Goal: Communication & Community: Answer question/provide support

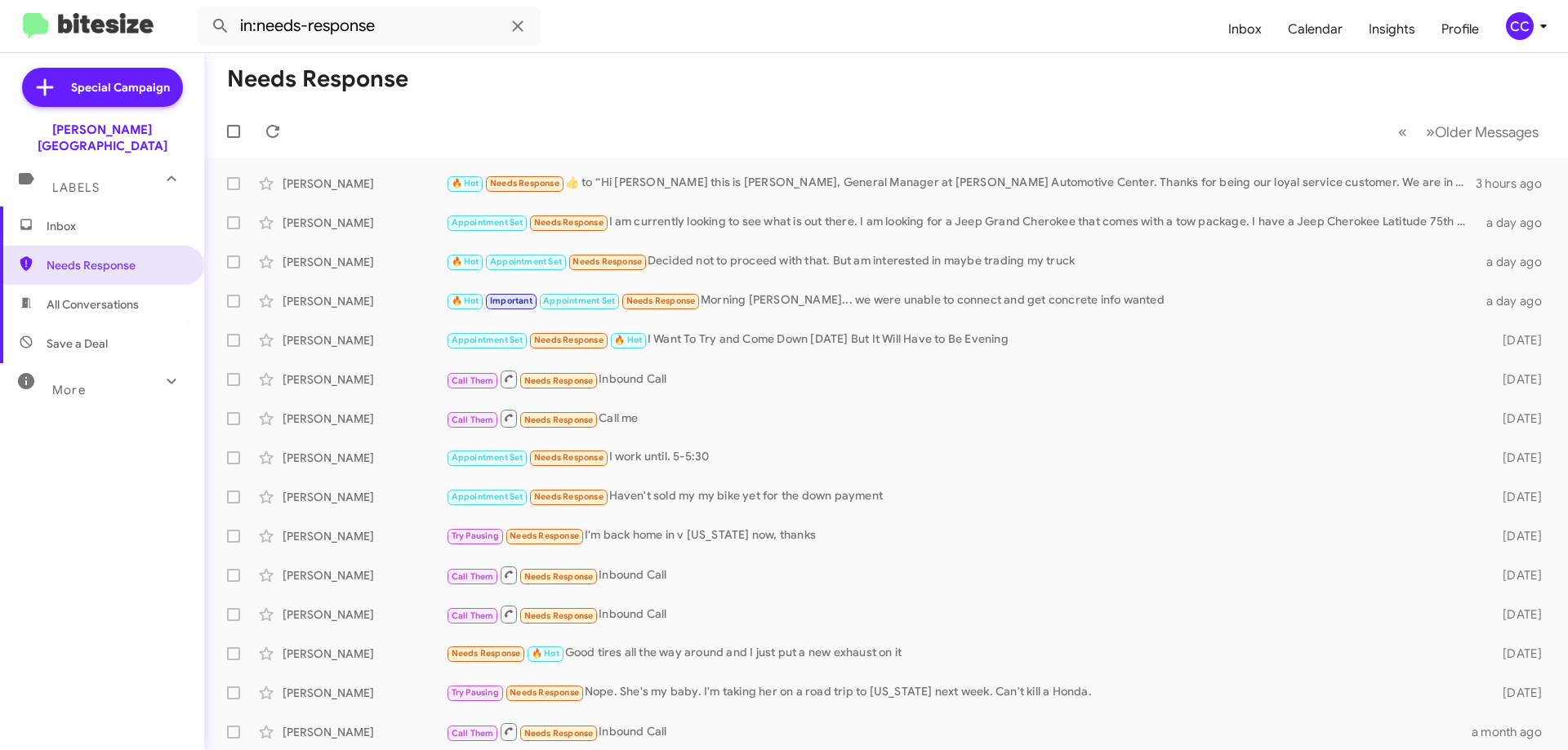
click at [67, 218] on span "Inbox" at bounding box center [116, 226] width 139 height 16
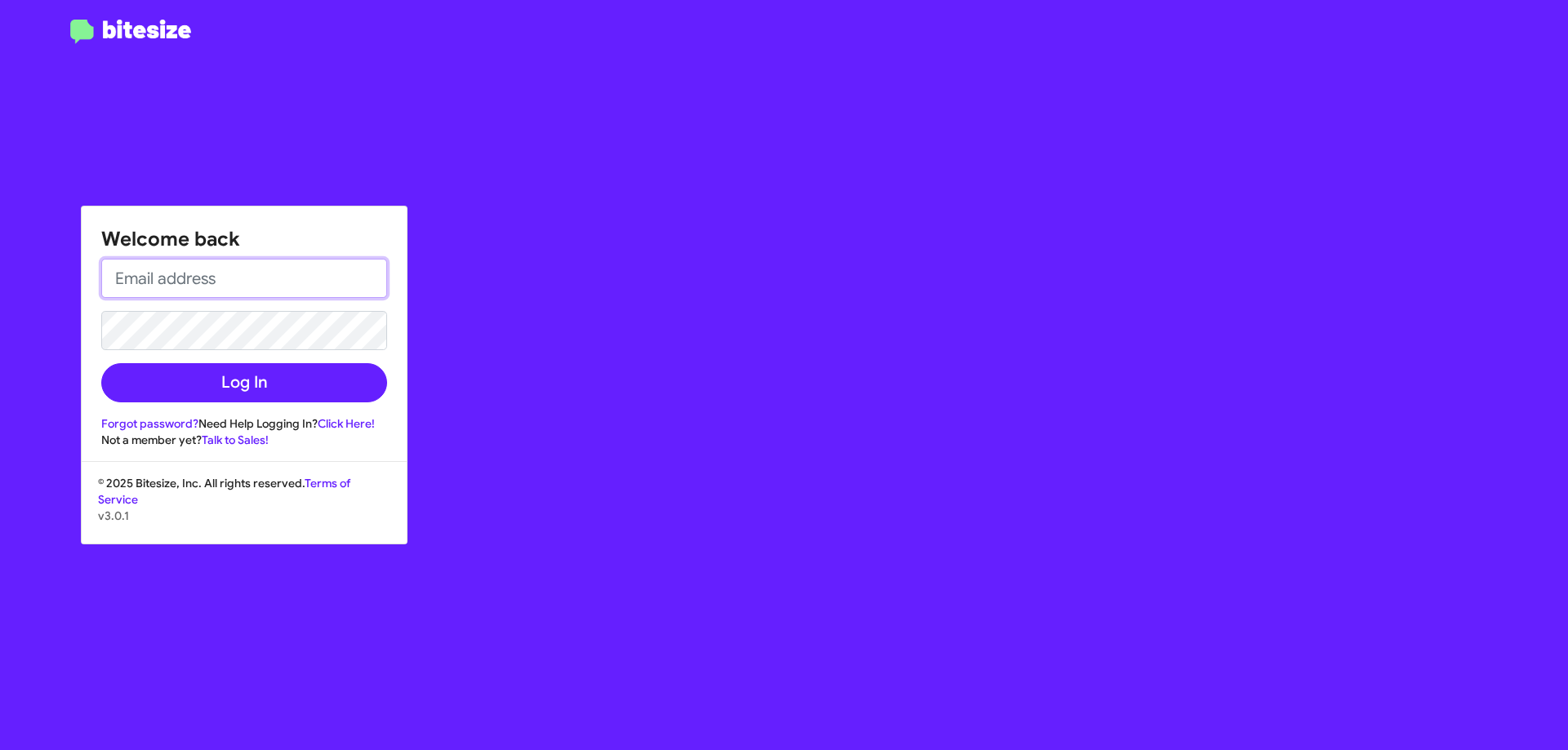
click at [204, 279] on input "email" at bounding box center [244, 278] width 286 height 39
type input "[EMAIL_ADDRESS][DOMAIN_NAME]"
click at [101, 363] on button "Log In" at bounding box center [244, 383] width 286 height 39
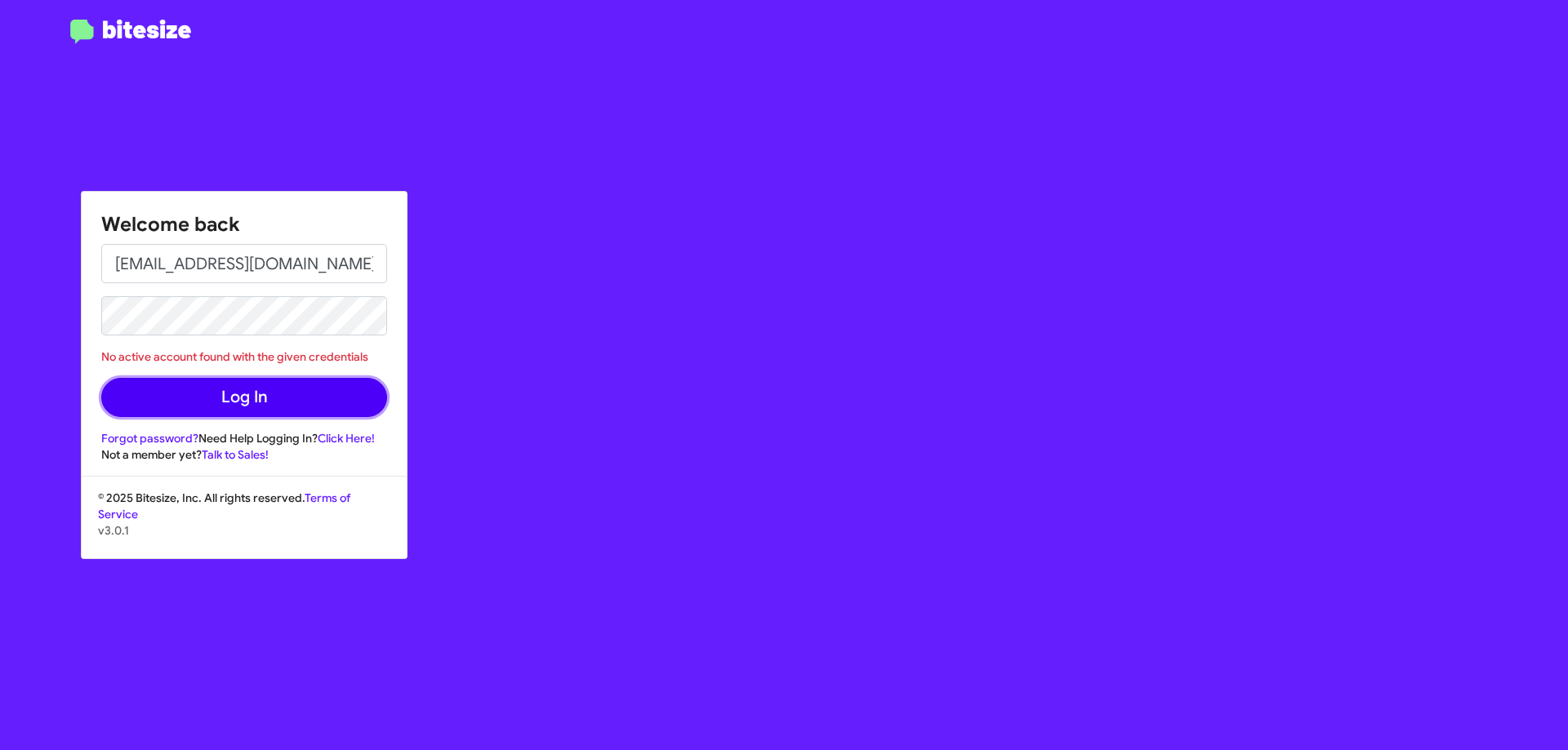
click at [215, 383] on button "Log In" at bounding box center [244, 397] width 286 height 39
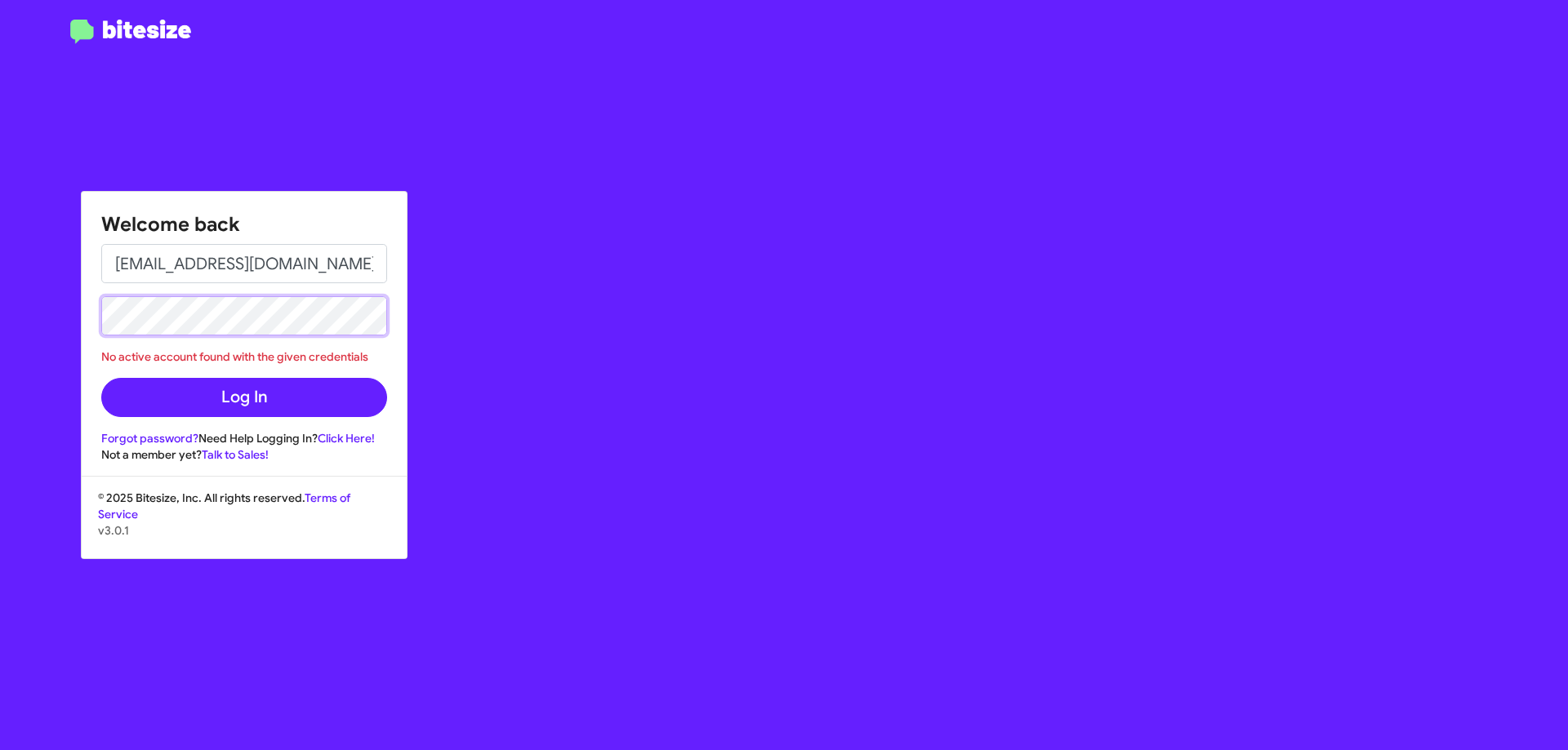
click at [101, 378] on button "Log In" at bounding box center [244, 397] width 286 height 39
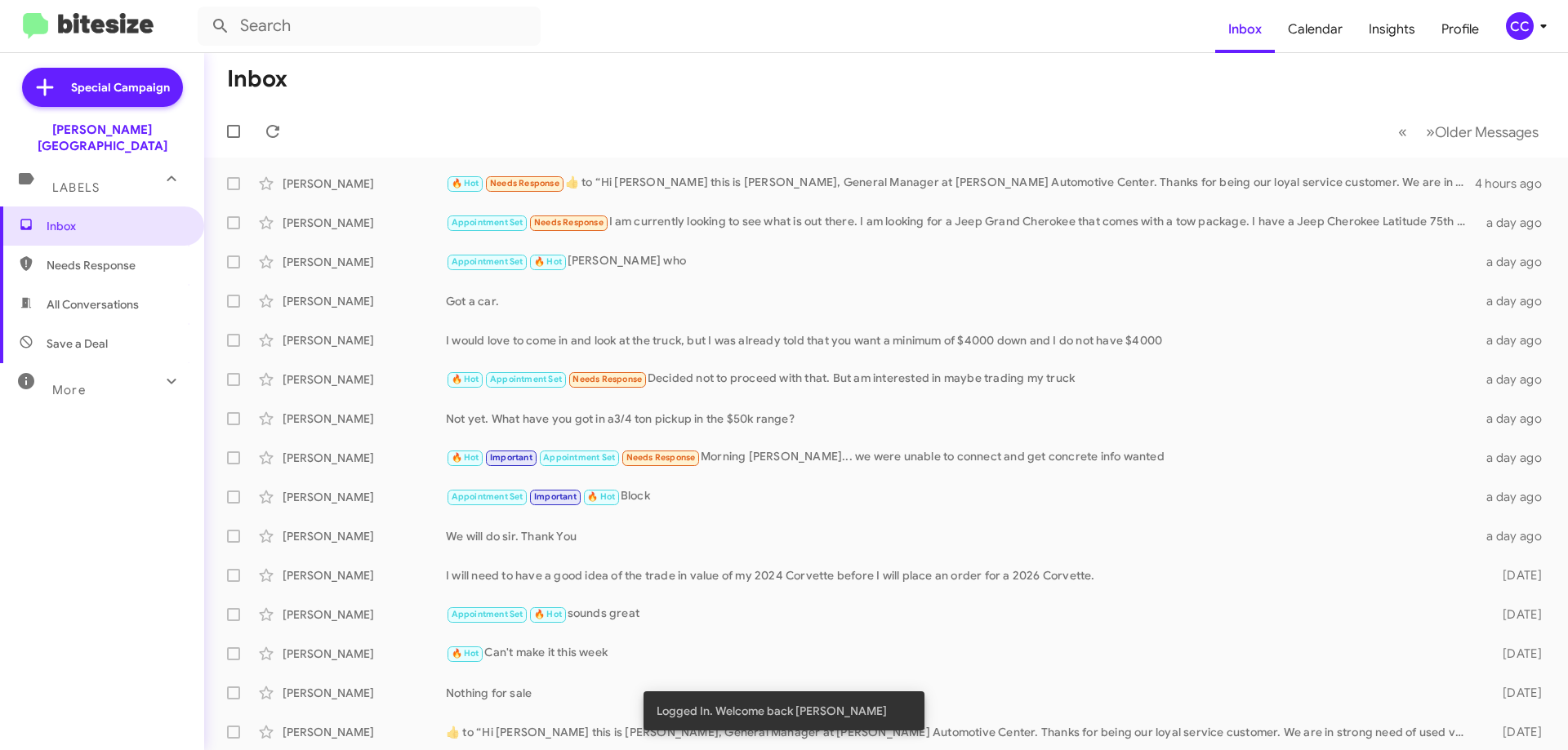
click at [115, 257] on span "Needs Response" at bounding box center [116, 265] width 139 height 16
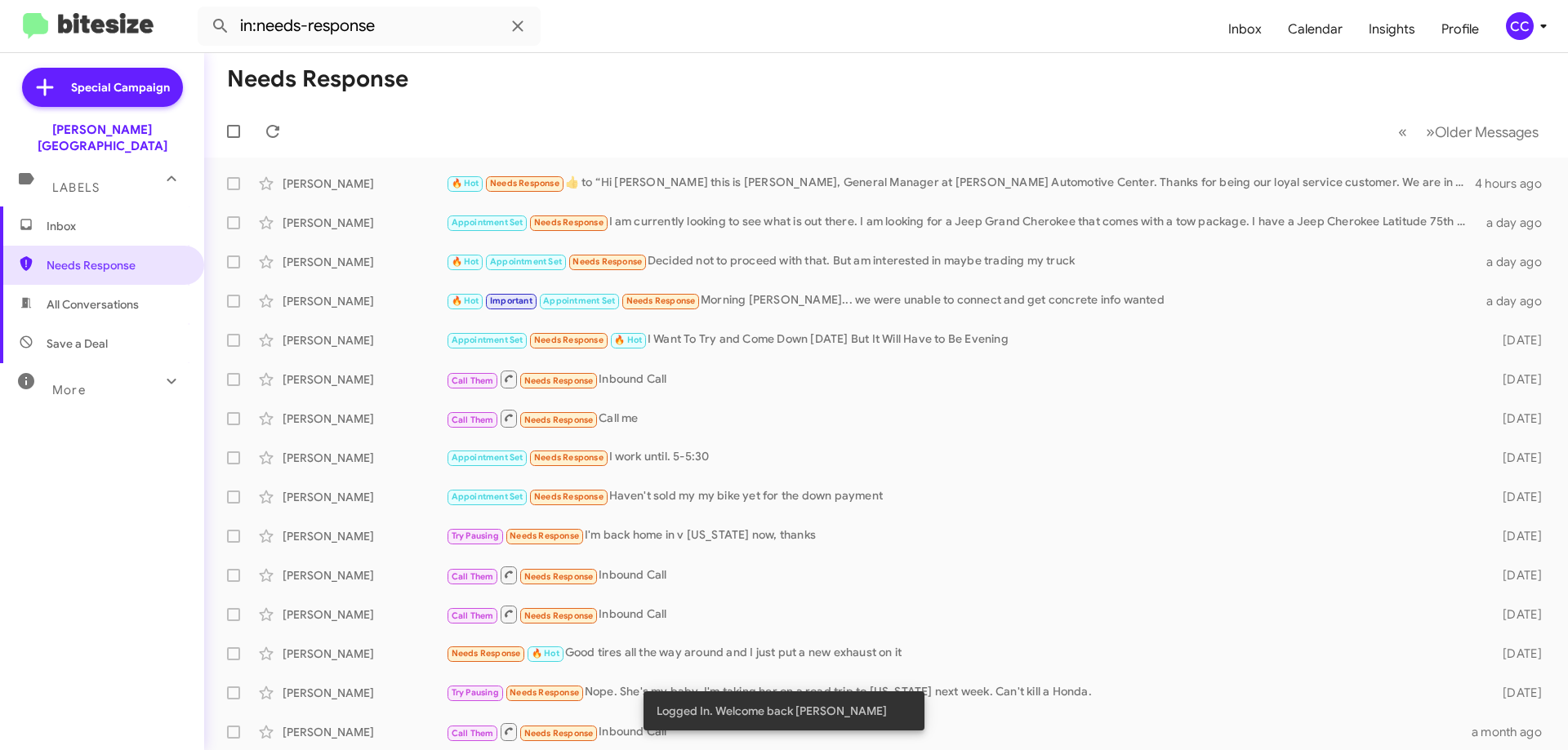
click at [97, 296] on span "All Conversations" at bounding box center [92, 304] width 92 height 16
type input "in:all-conversations"
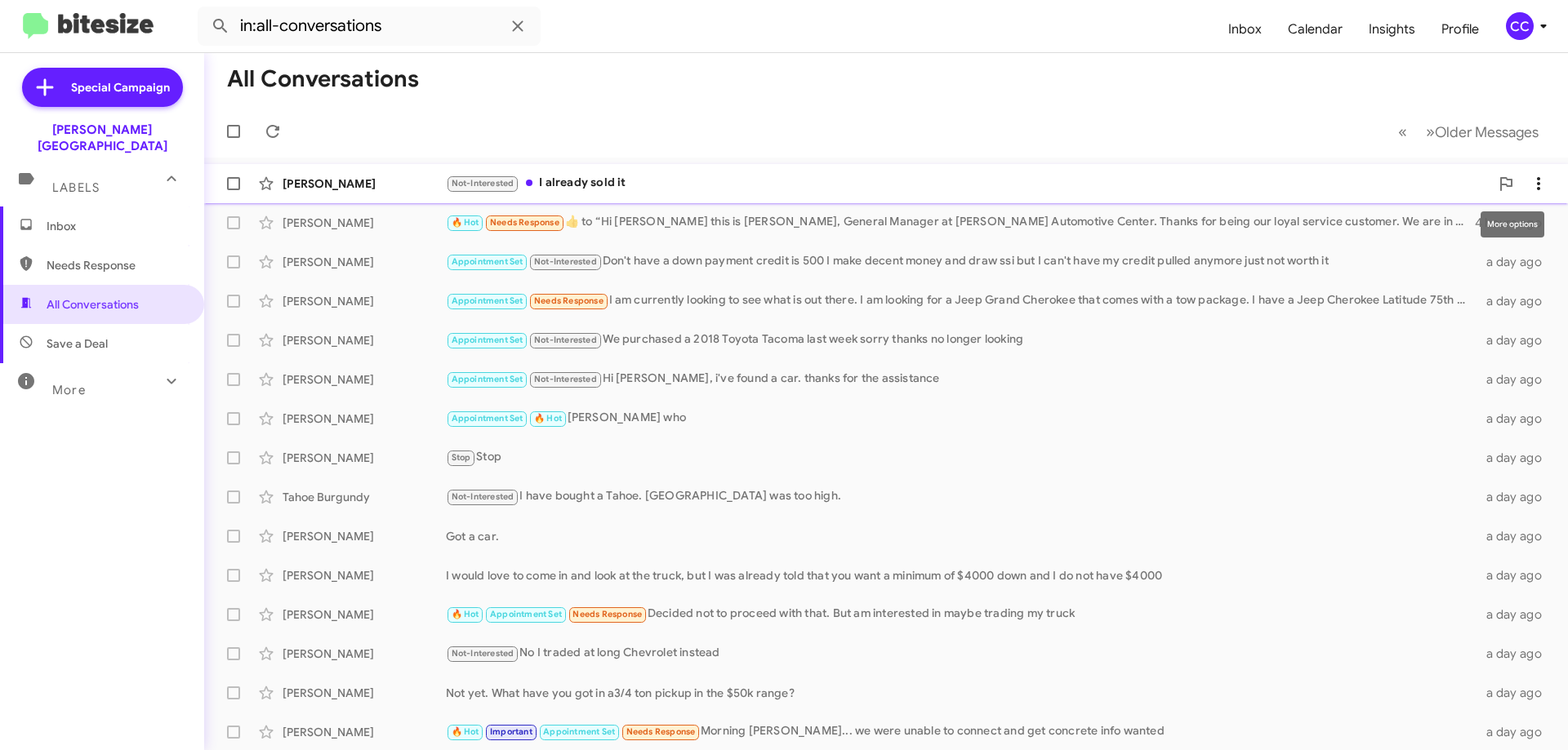
click at [1522, 181] on span at bounding box center [1539, 184] width 33 height 20
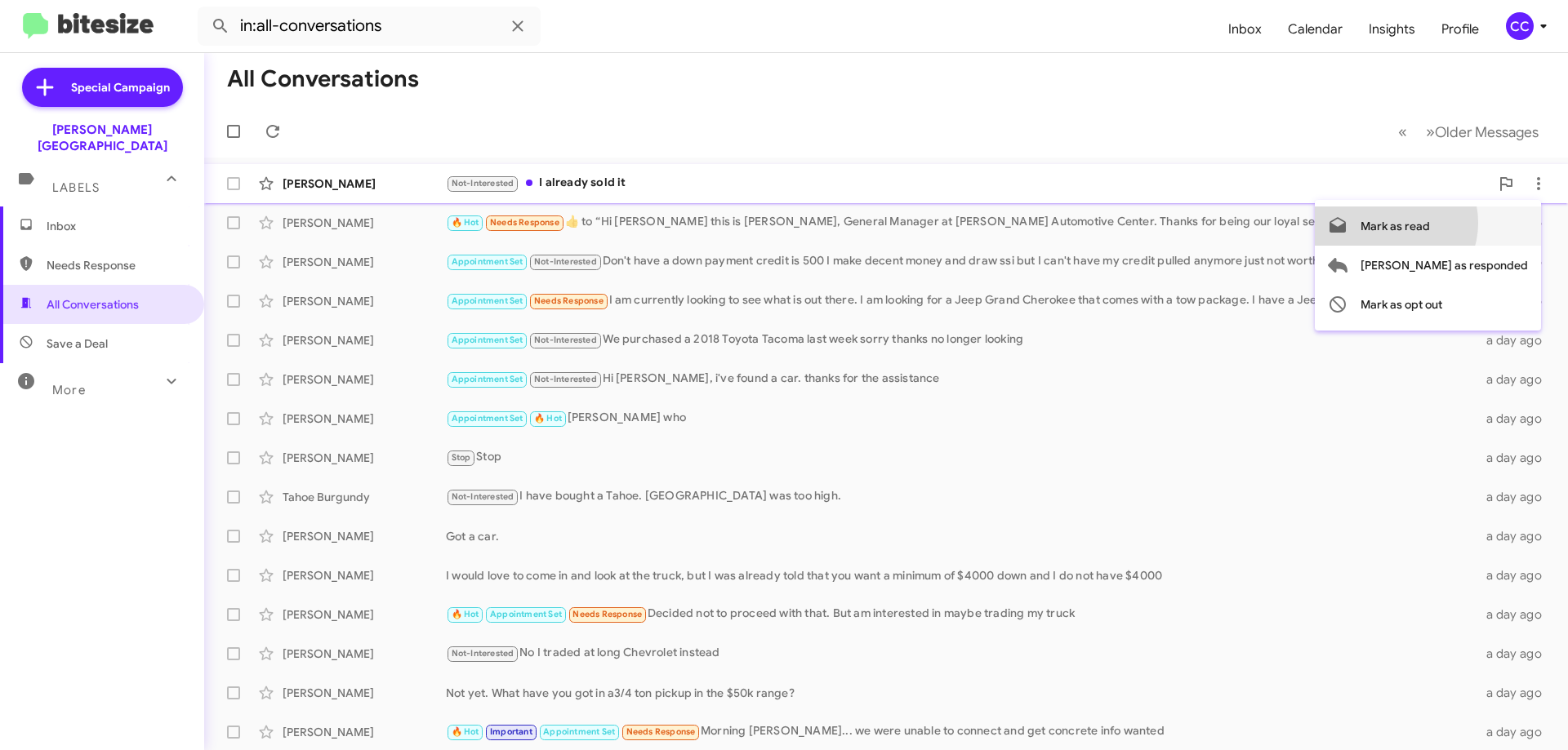
click at [1430, 222] on span "Mark as read" at bounding box center [1395, 226] width 70 height 39
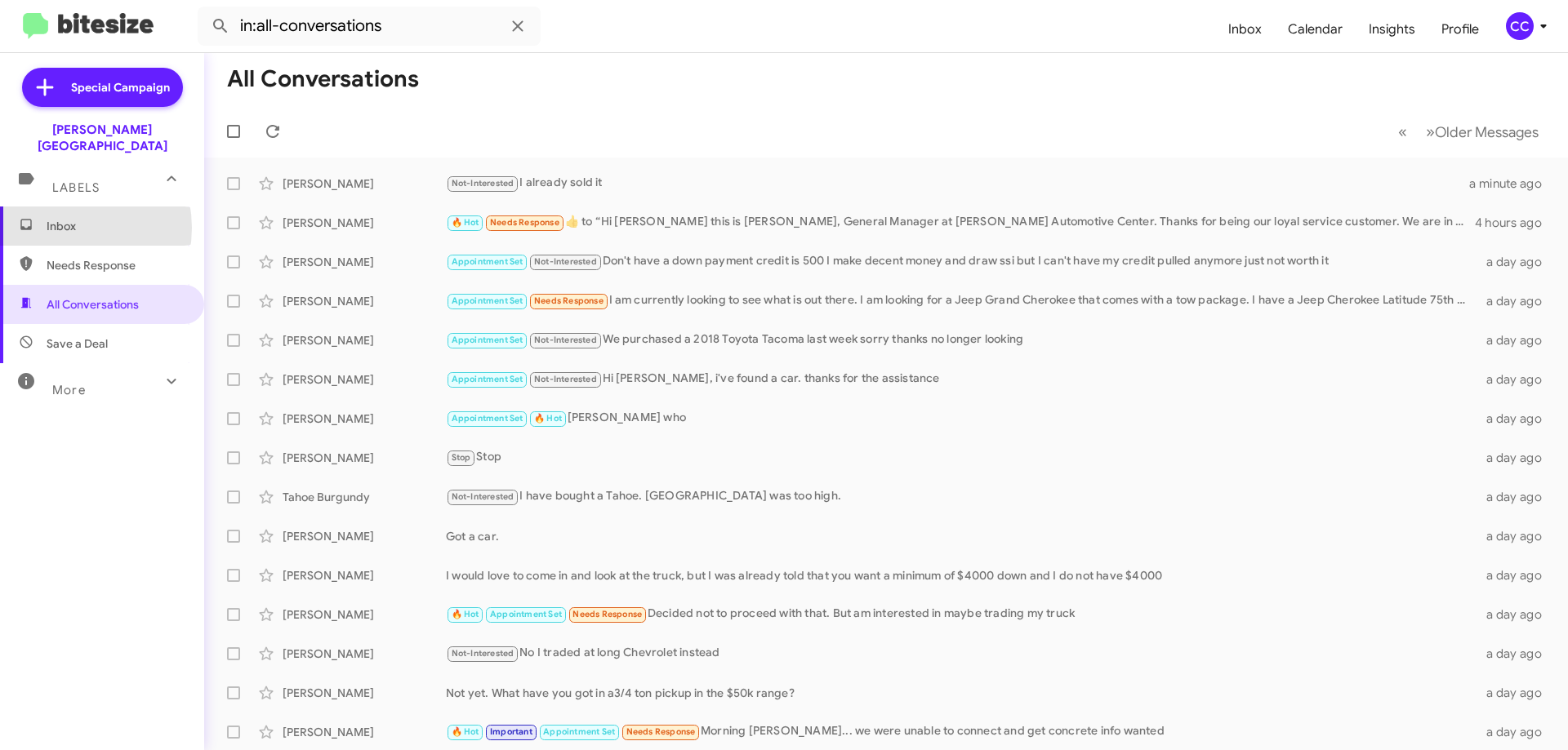
click at [60, 218] on span "Inbox" at bounding box center [116, 226] width 139 height 16
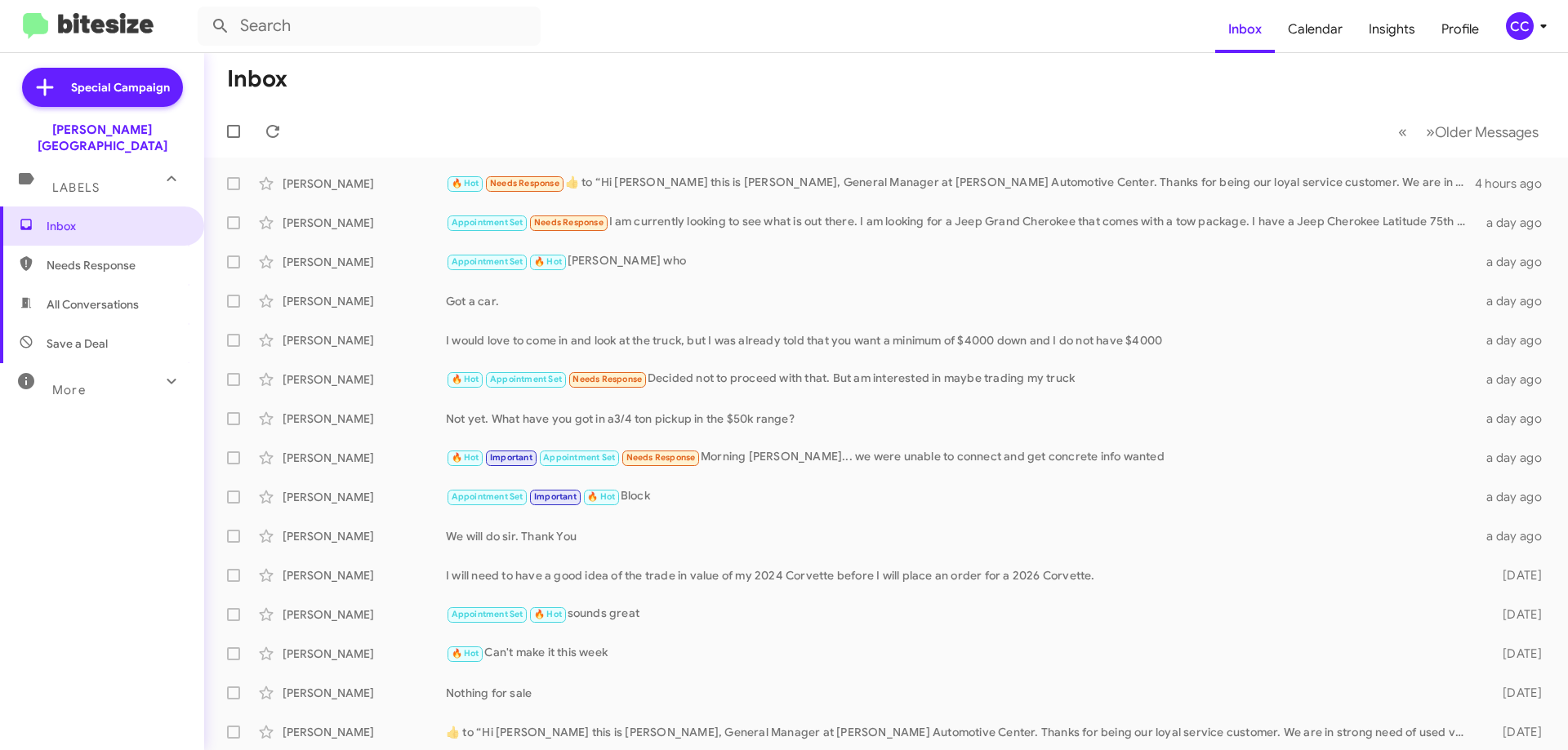
click at [66, 257] on span "Needs Response" at bounding box center [116, 265] width 139 height 16
type input "in:needs-response"
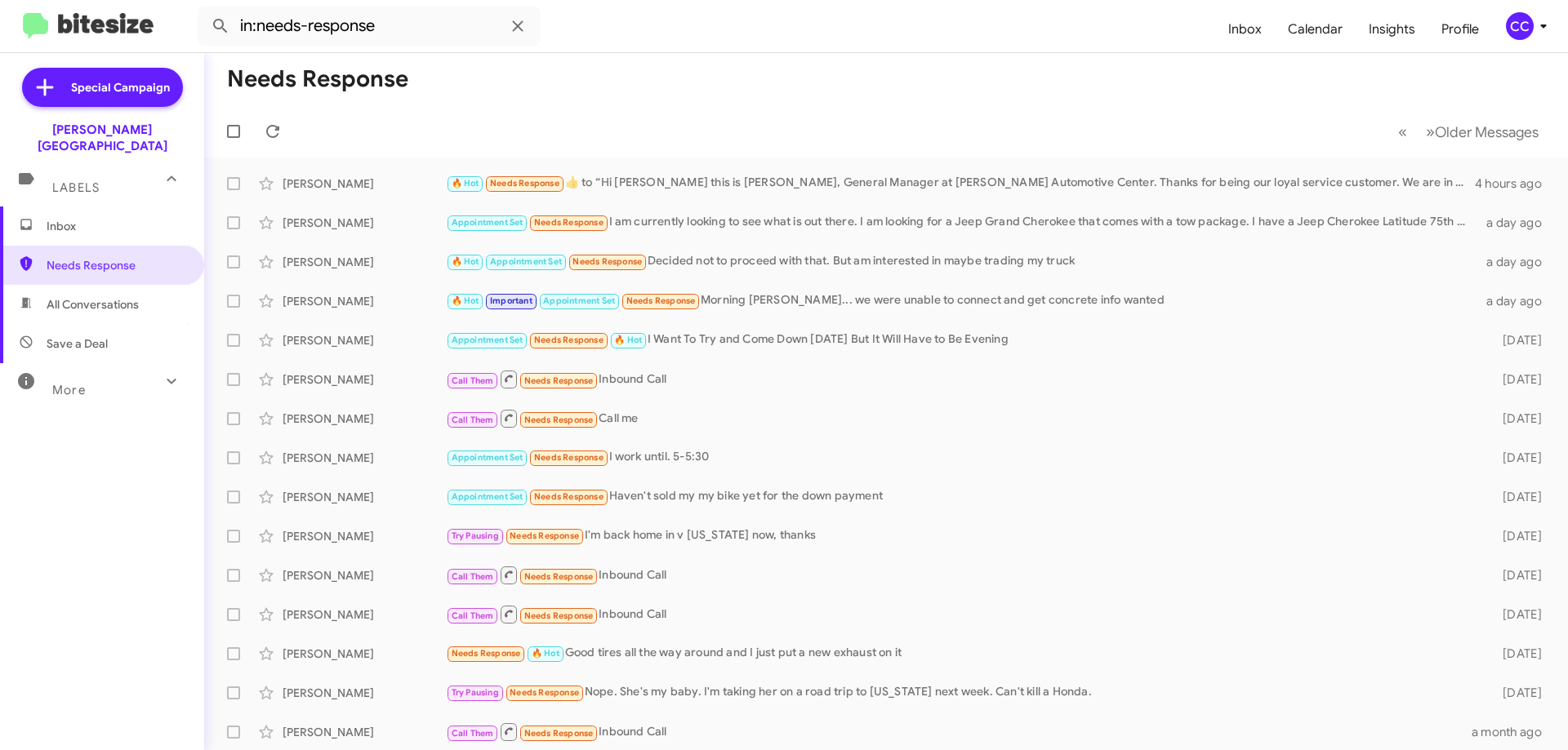
click at [65, 218] on span "Inbox" at bounding box center [116, 226] width 139 height 16
